Goal: Information Seeking & Learning: Learn about a topic

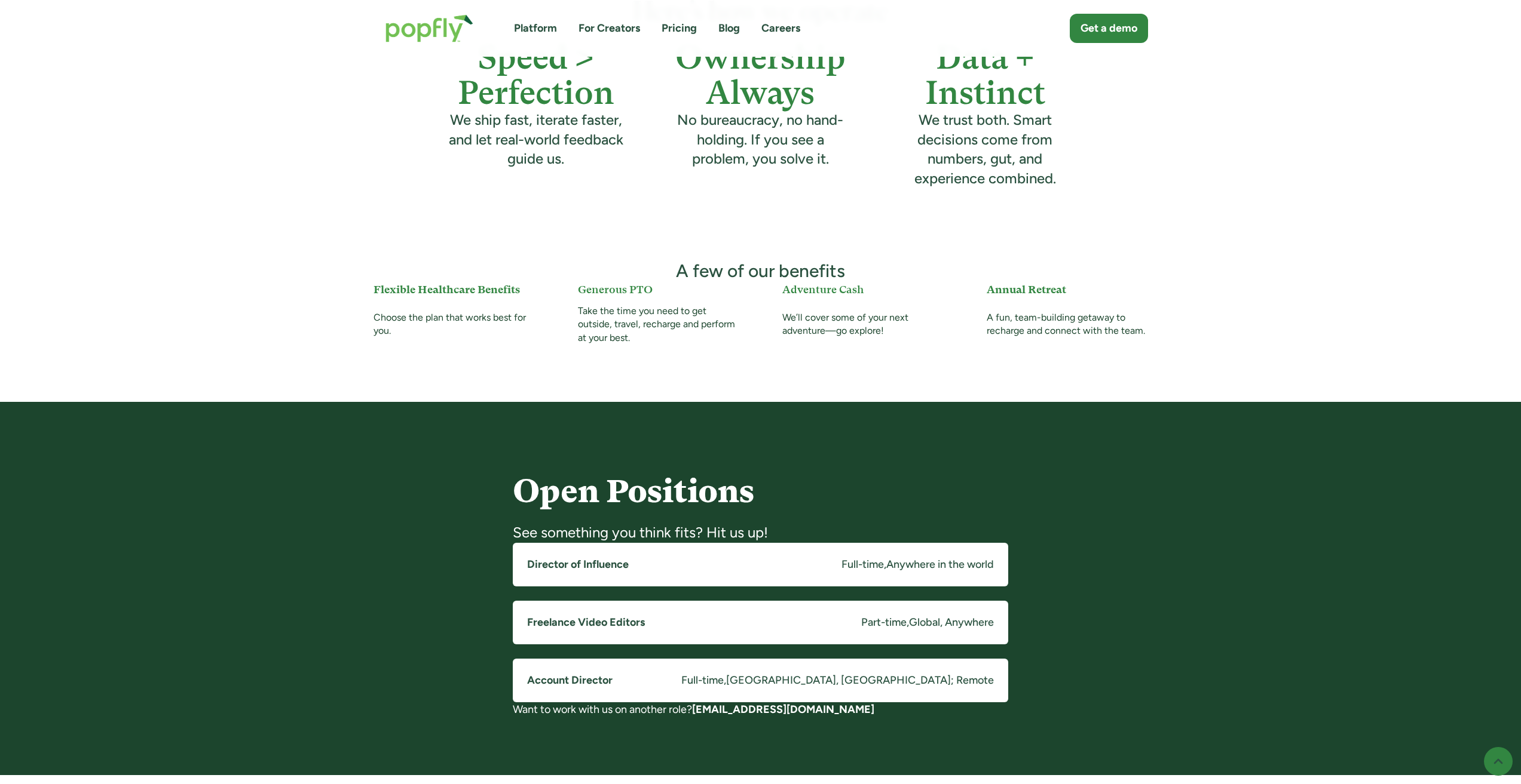
scroll to position [717, 0]
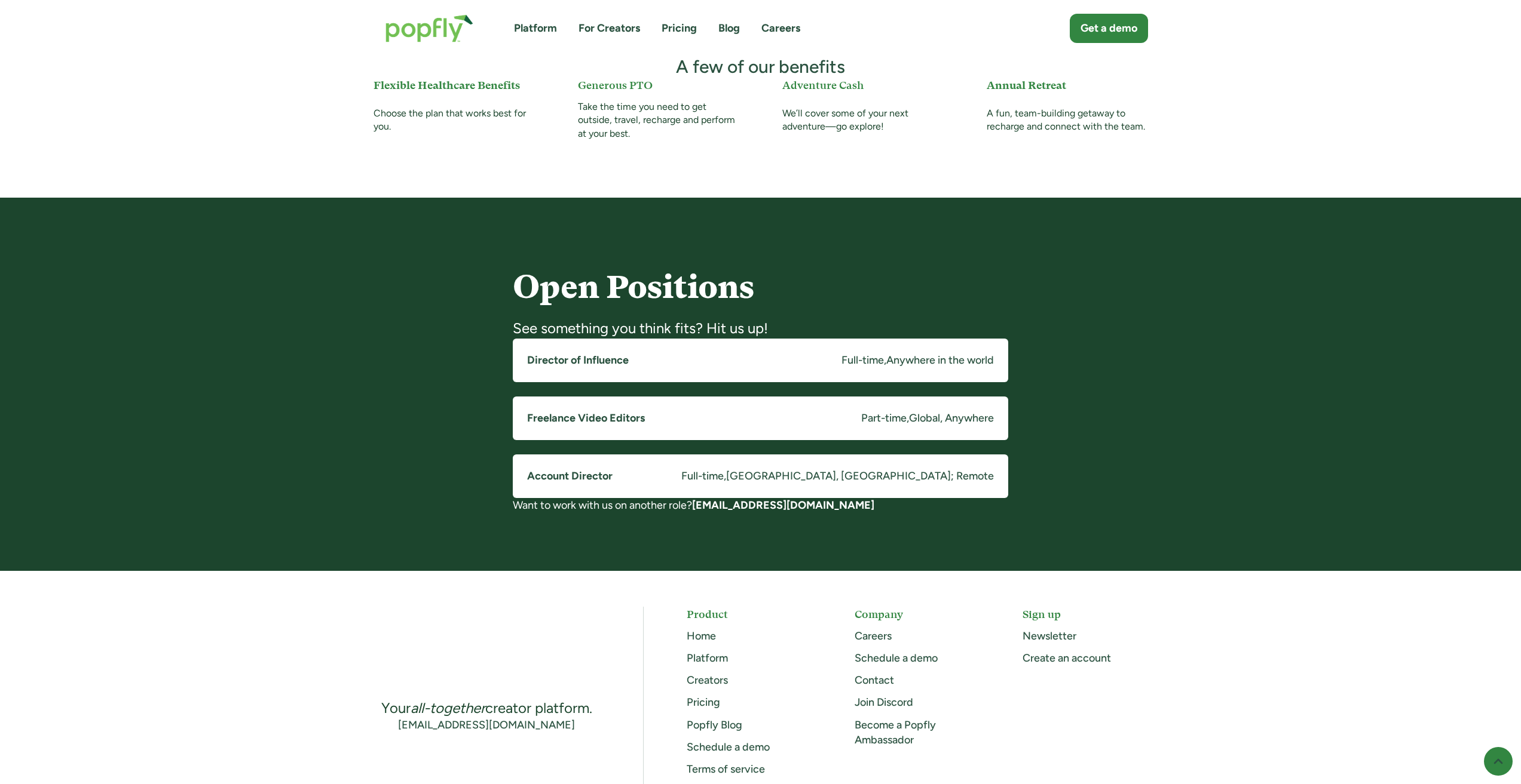
click at [666, 369] on link "Director of Influence Full-time , Anywhere in the world" at bounding box center [760, 360] width 495 height 44
